Goal: Check status: Check status

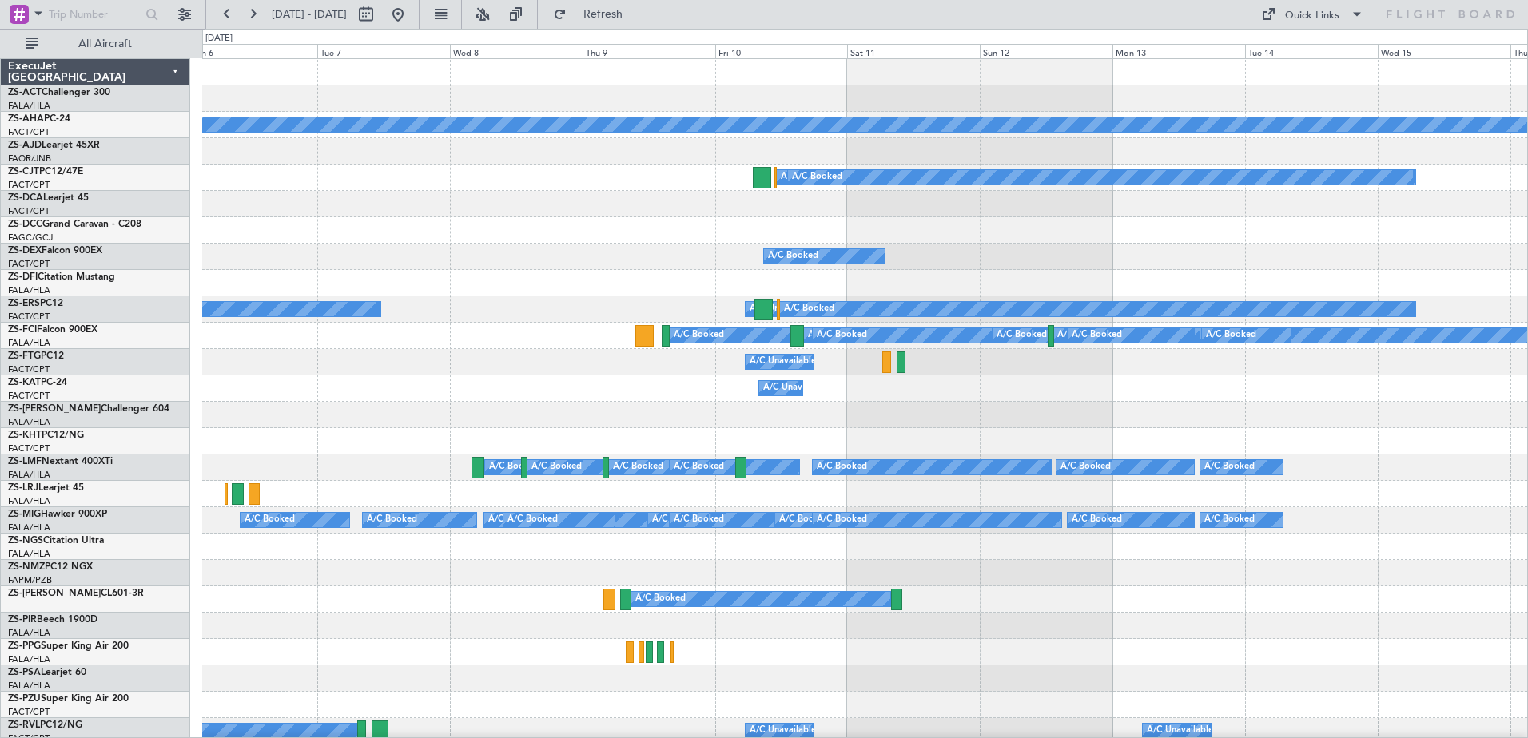
click at [46, 327] on div "Planned Maint A/C Booked A/C Booked A/C Booked A/C Booked A/C Booked A/C Unavai…" at bounding box center [764, 384] width 1528 height 710
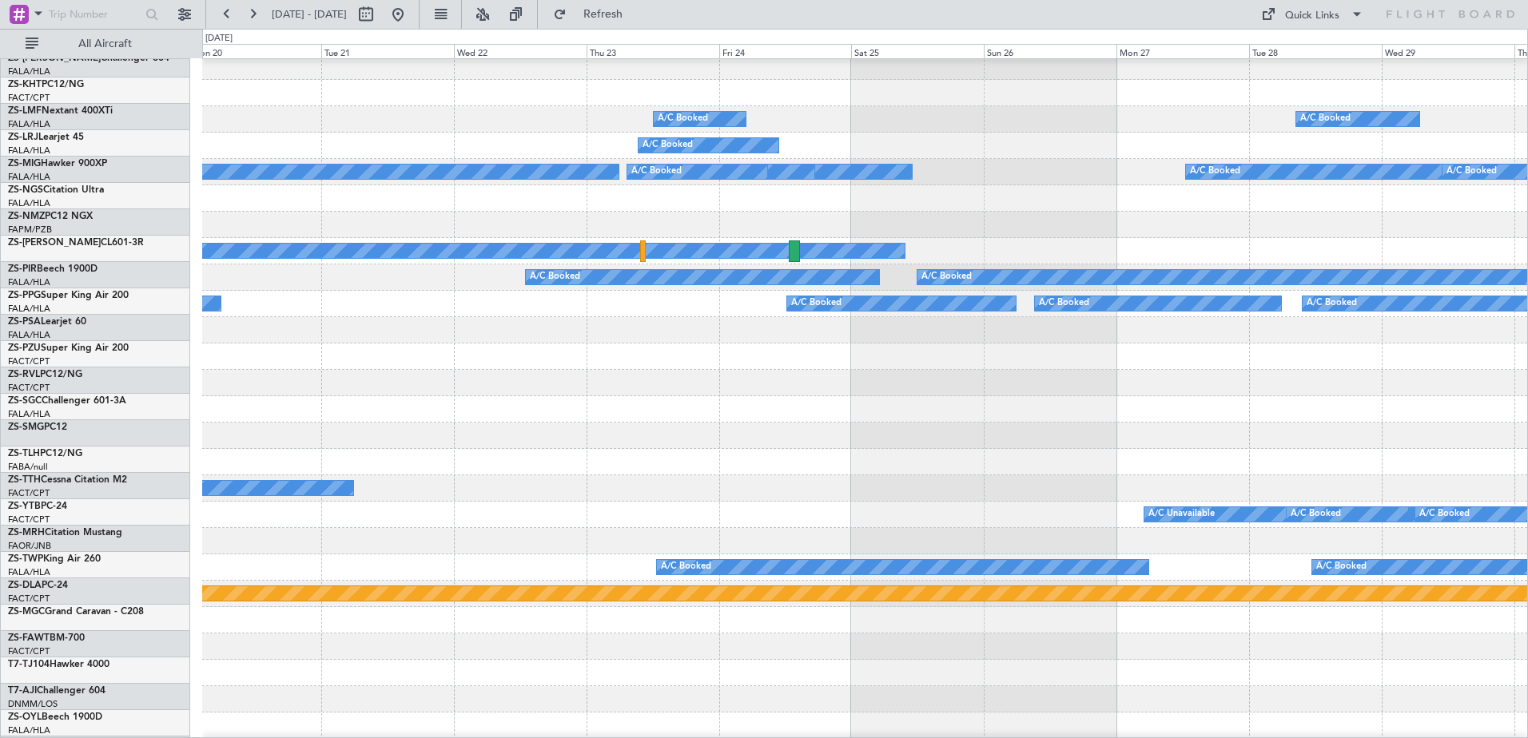
scroll to position [348, 0]
click at [445, 290] on div "A/C Booked A/C Booked A/C Booked" at bounding box center [864, 278] width 1325 height 26
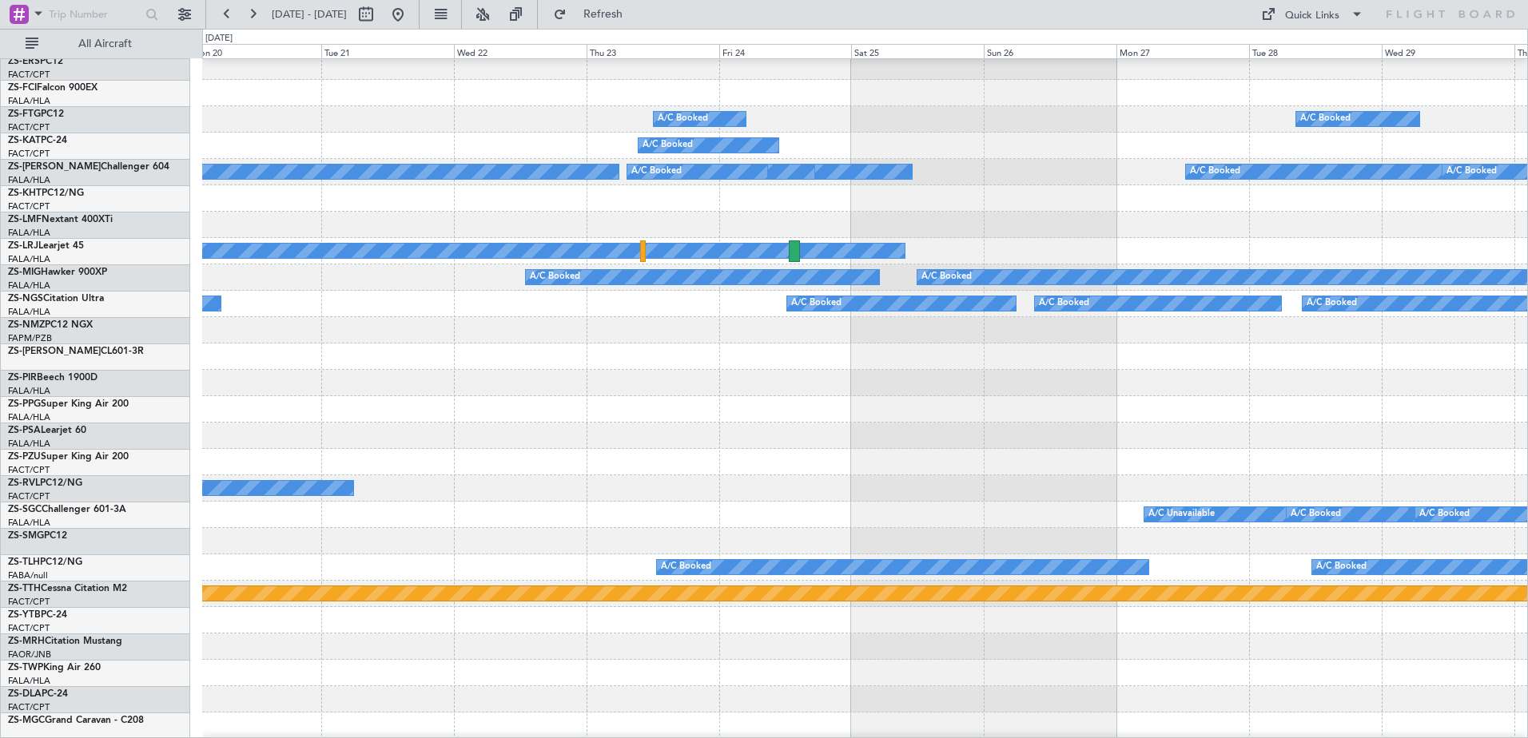
click at [951, 265] on div "A/C Booked A/C Booked A/C Booked A/C Booked" at bounding box center [864, 251] width 1325 height 26
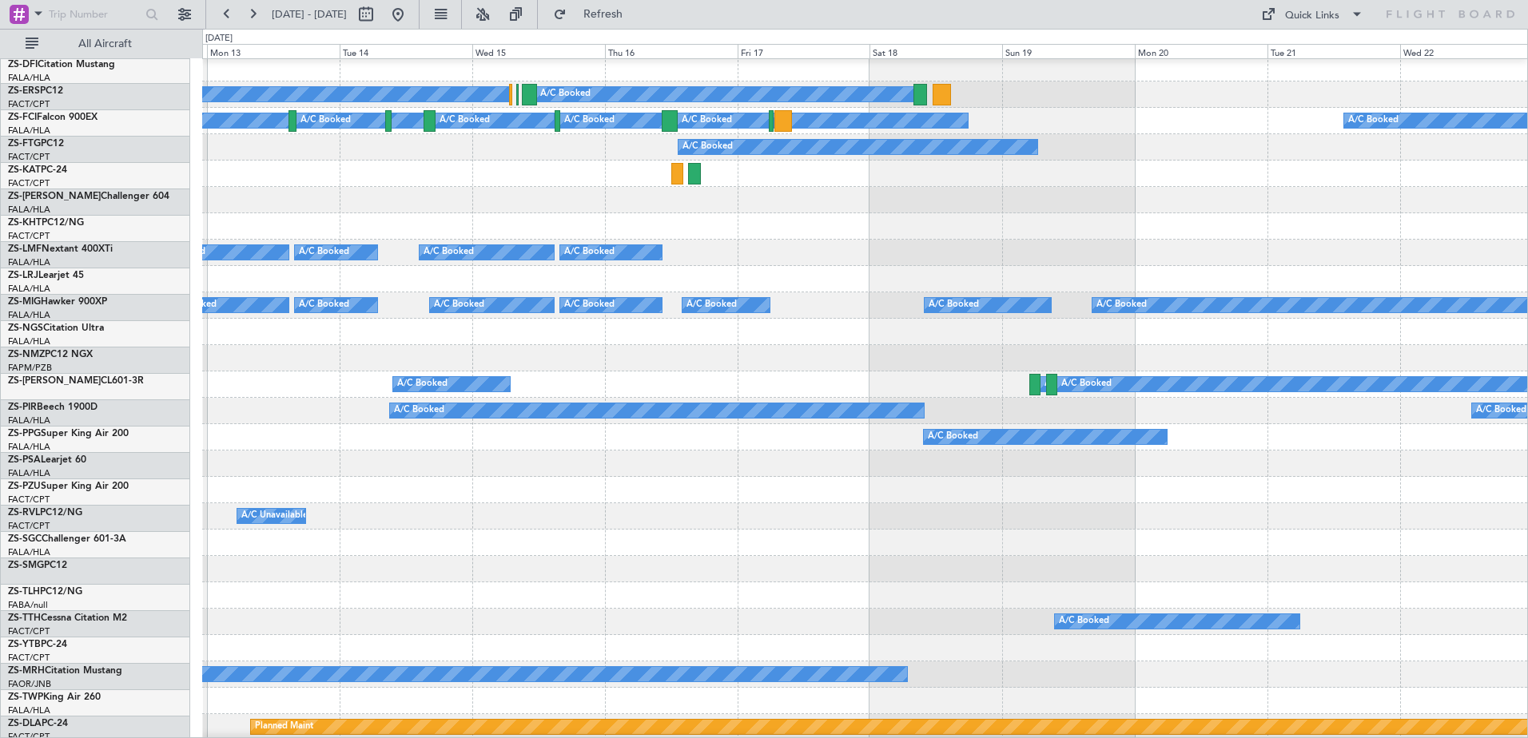
click at [888, 369] on div at bounding box center [864, 358] width 1325 height 26
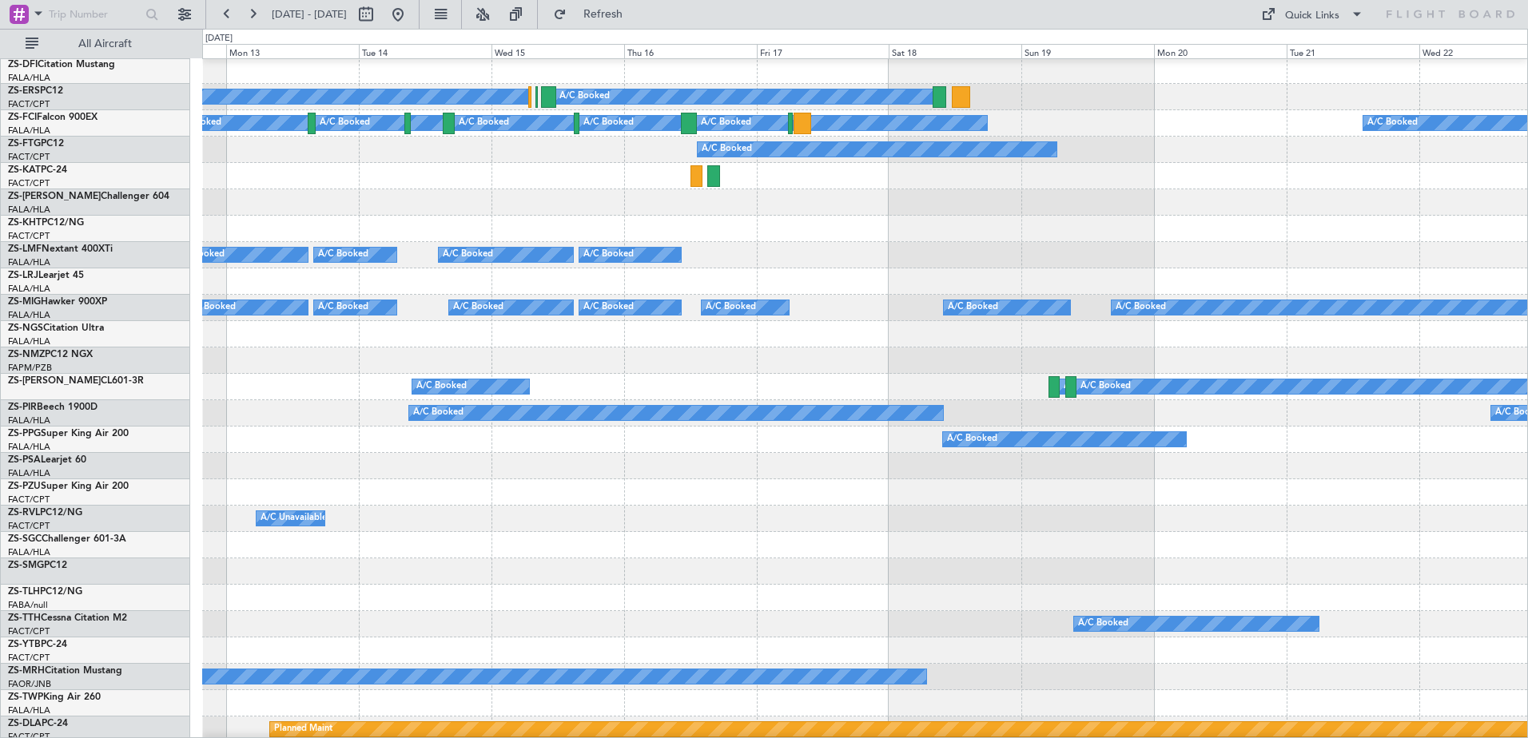
scroll to position [204, 0]
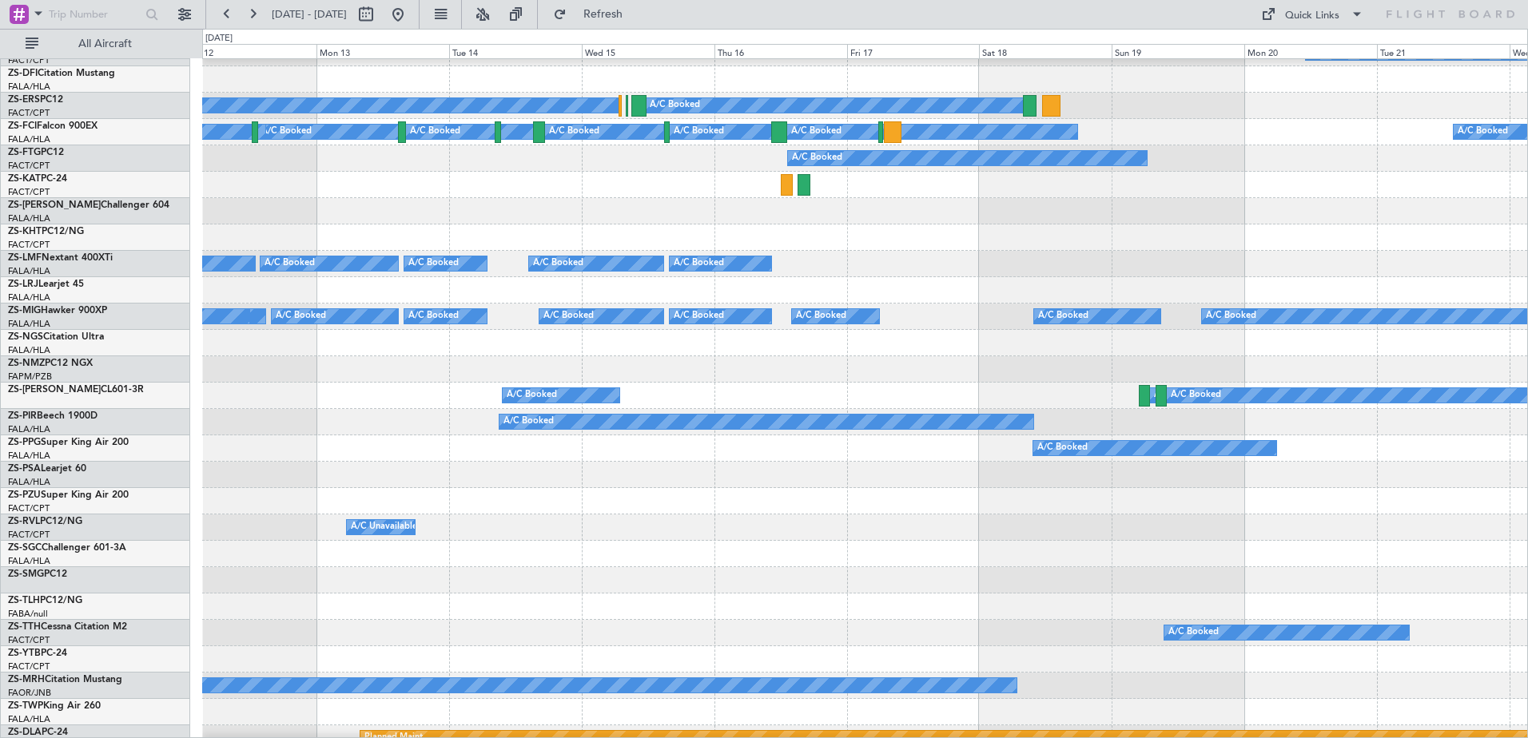
click at [644, 395] on div "A/C Booked A/C Booked A/C Booked A/C Booked A/C Booked A/C Booked" at bounding box center [864, 396] width 1325 height 26
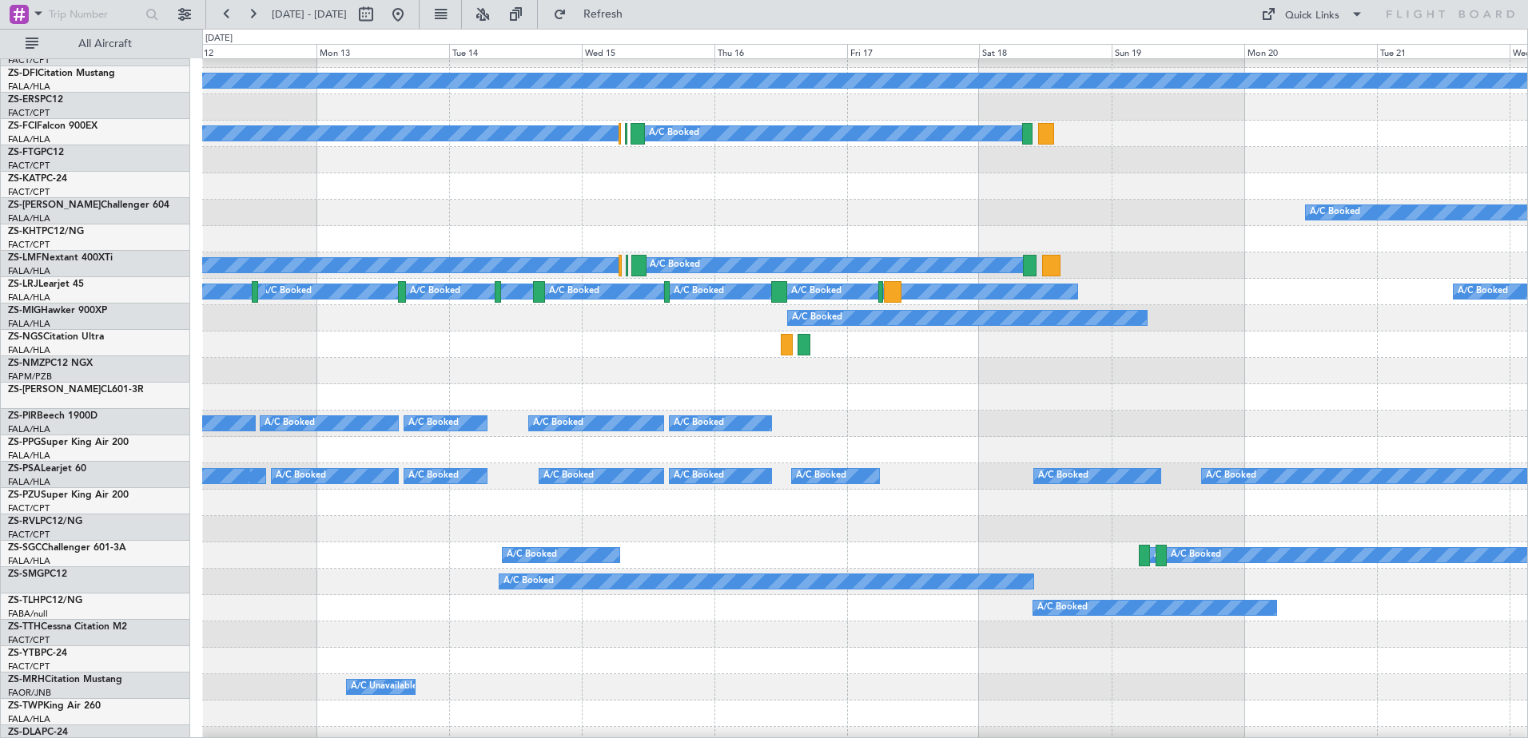
scroll to position [0, 0]
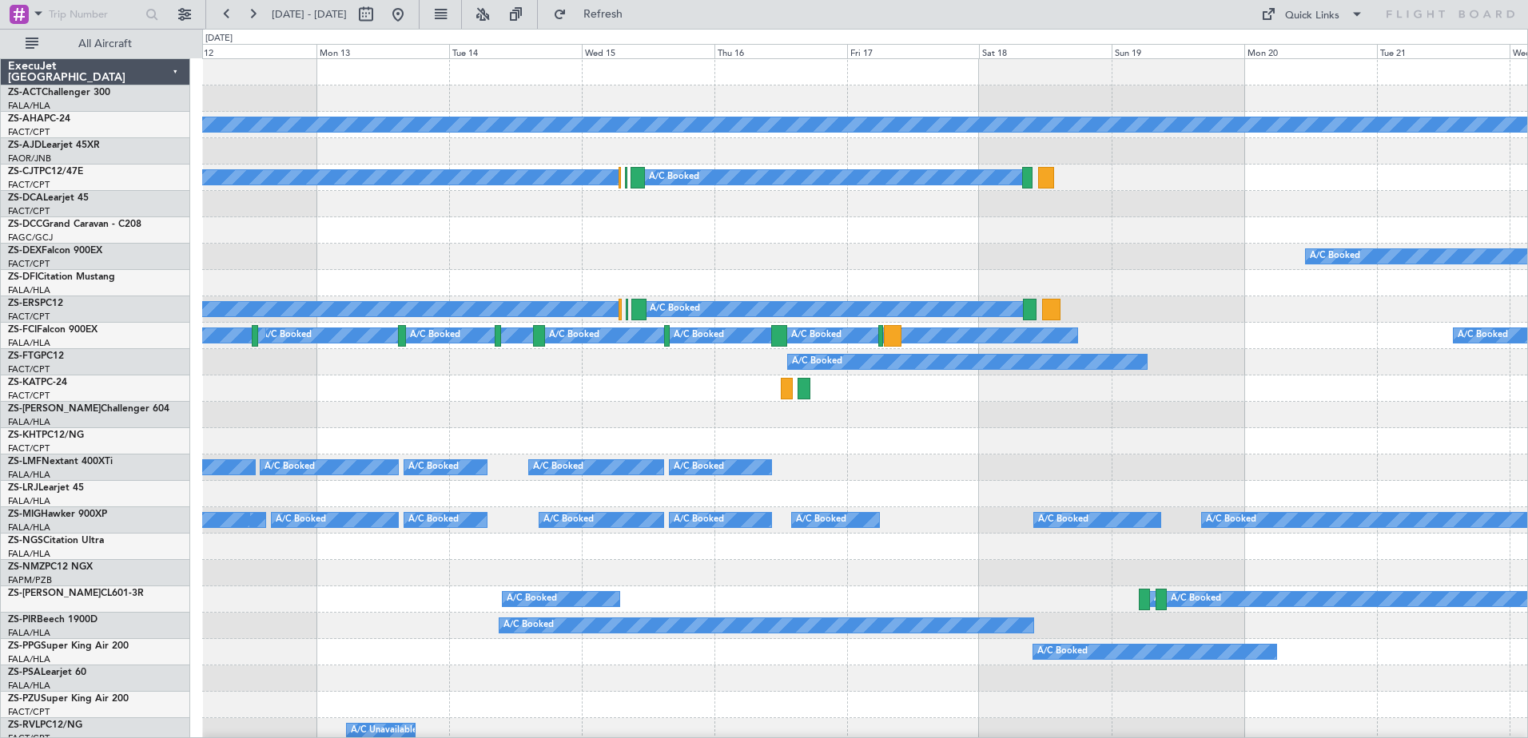
click at [129, 276] on div "Planned Maint A/C Booked A/C Booked A/C Booked A/C Booked A/C Booked A/C Booked…" at bounding box center [764, 384] width 1528 height 710
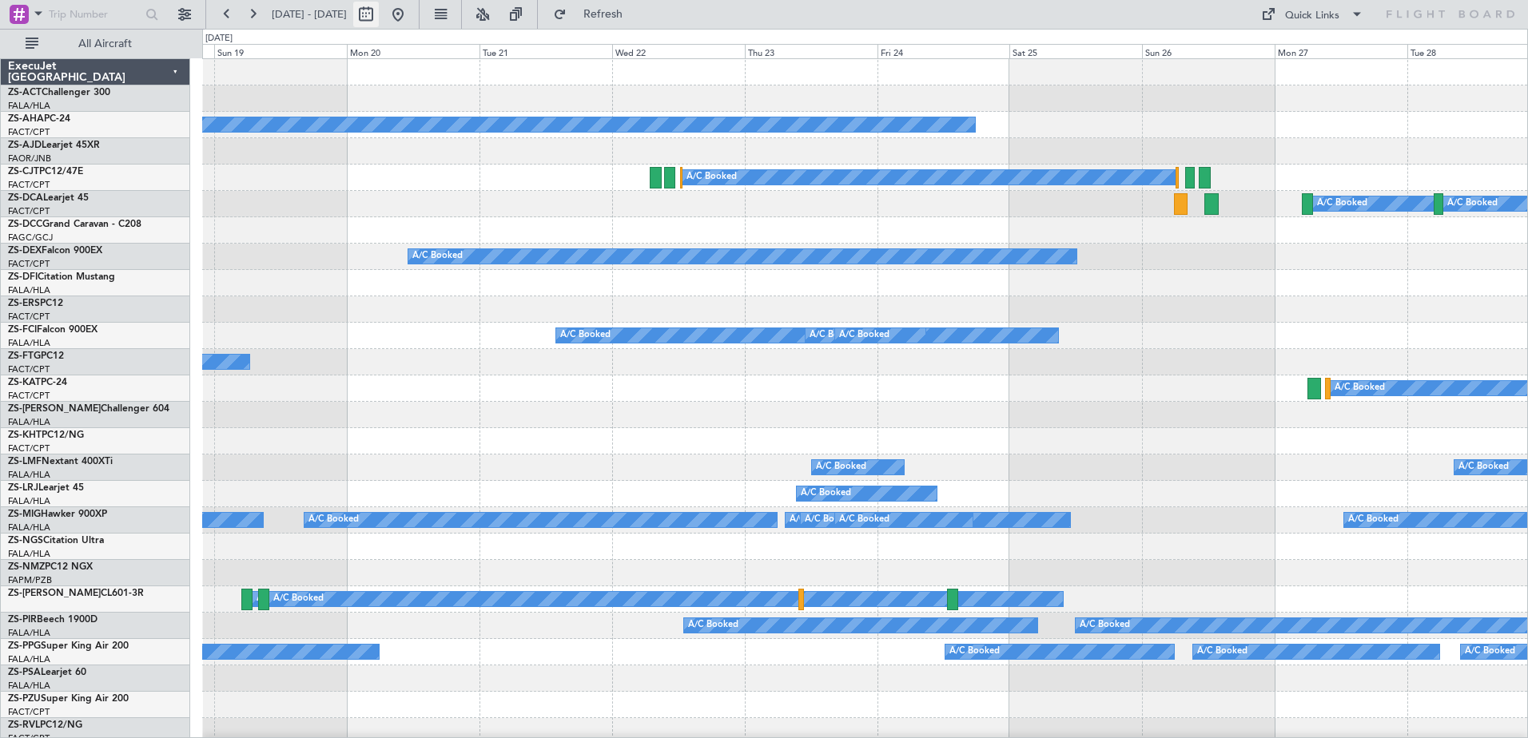
click at [379, 14] on button at bounding box center [366, 15] width 26 height 26
select select "10"
select select "2025"
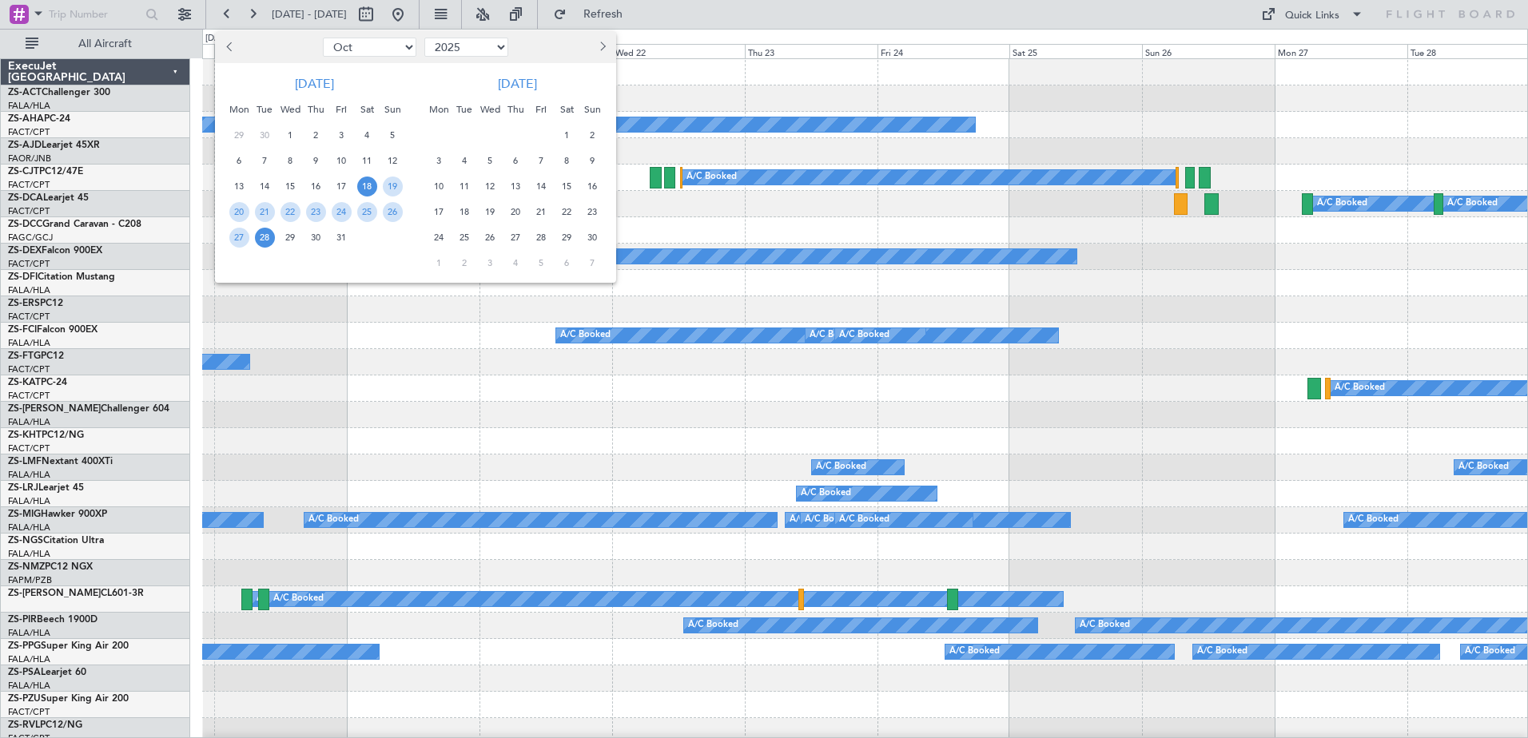
click at [470, 211] on span "18" at bounding box center [465, 212] width 20 height 20
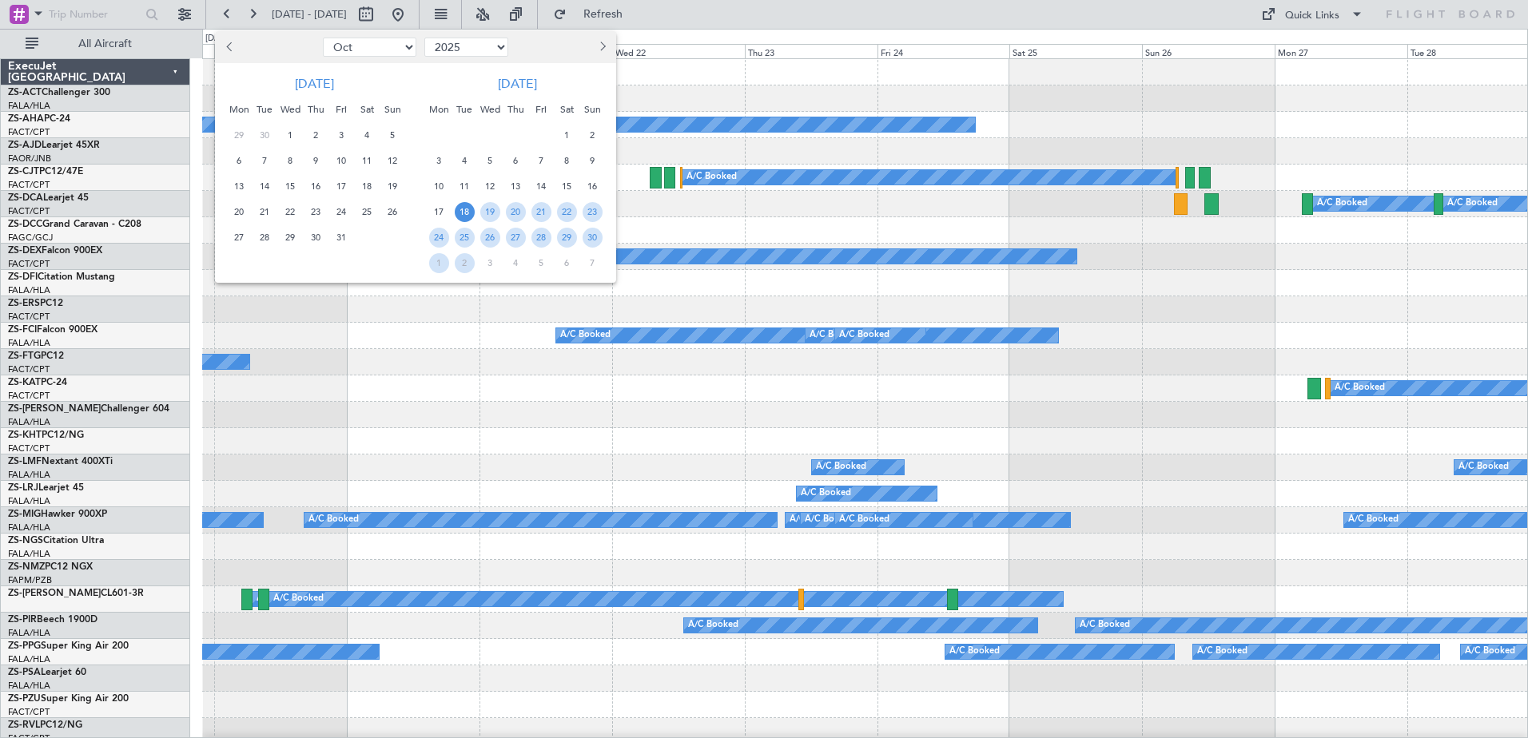
click at [492, 210] on span "19" at bounding box center [490, 212] width 20 height 20
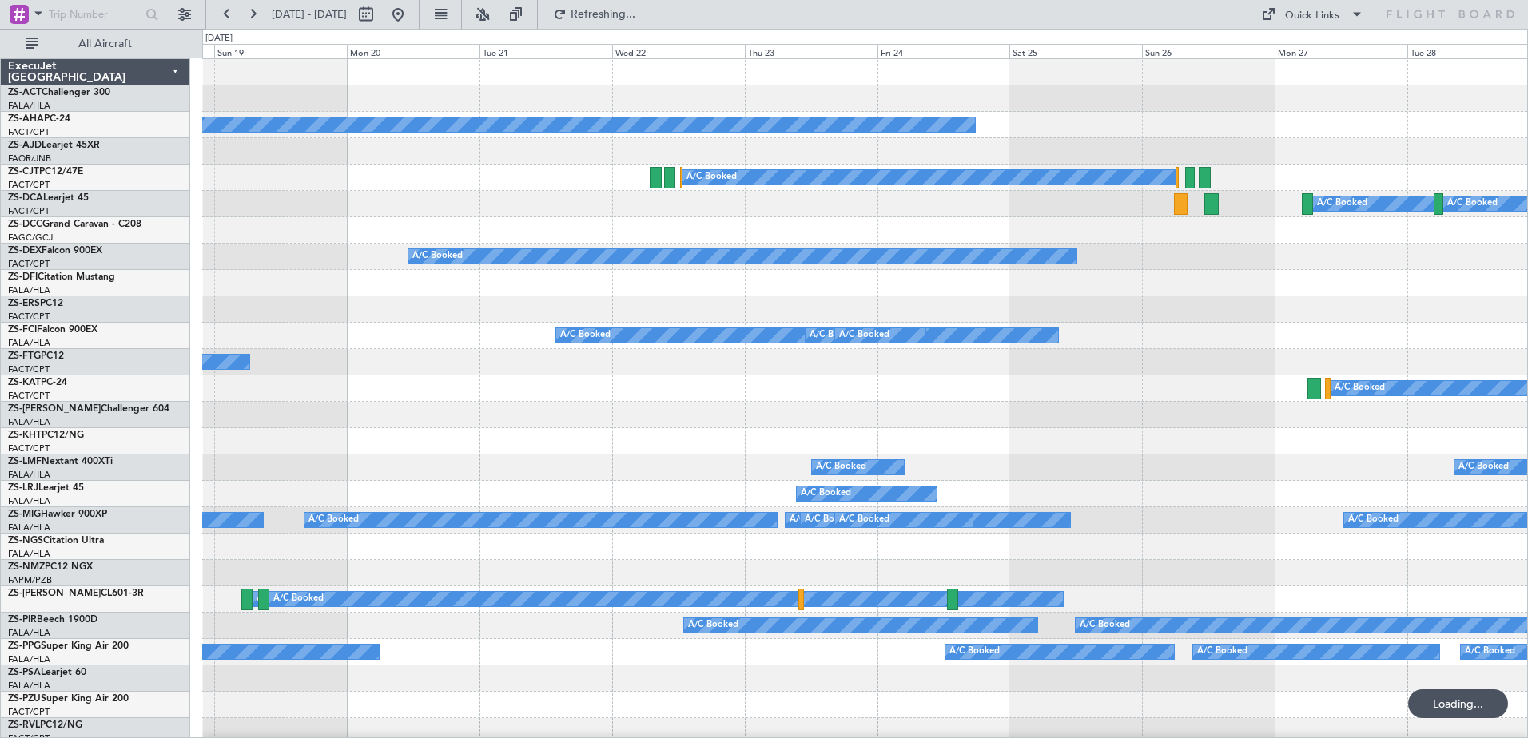
select select "11"
